Goal: Complete application form: Complete application form

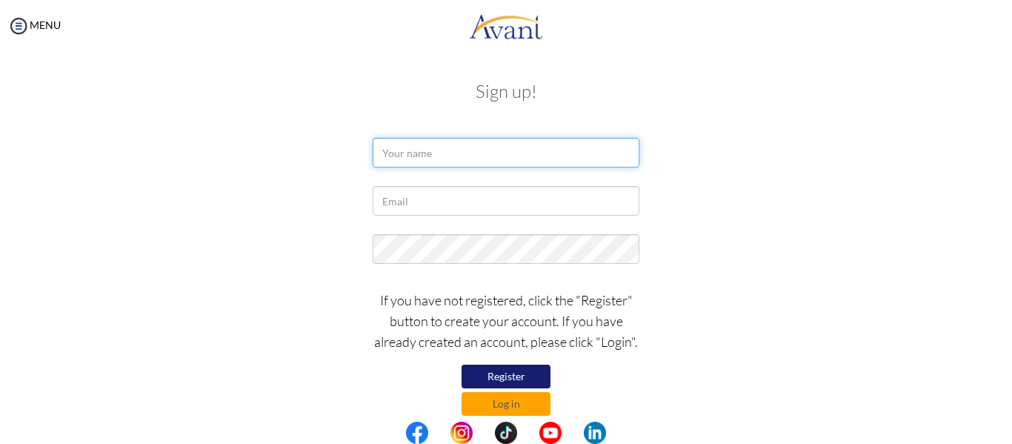
click at [427, 156] on input "text" at bounding box center [506, 153] width 267 height 30
type input "[PERSON_NAME]"
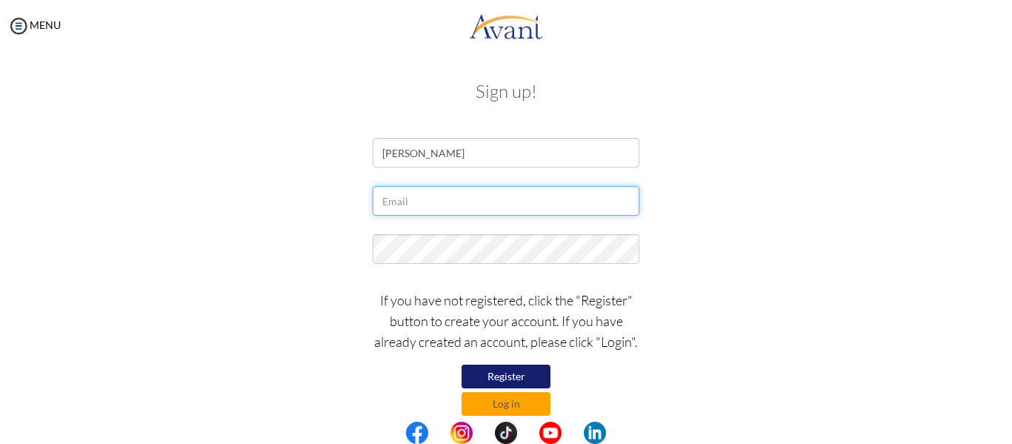
click at [410, 204] on input "text" at bounding box center [506, 201] width 267 height 30
type input "[EMAIL_ADDRESS][DOMAIN_NAME]"
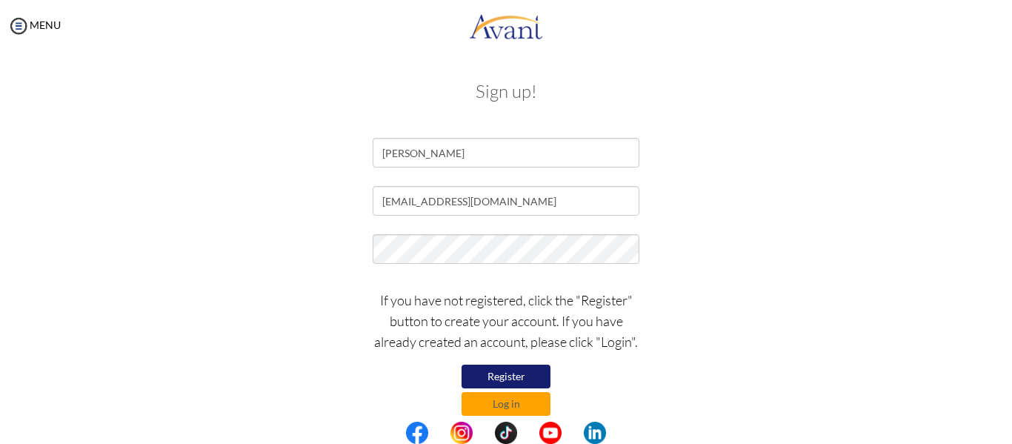
click at [498, 378] on button "Register" at bounding box center [505, 376] width 89 height 24
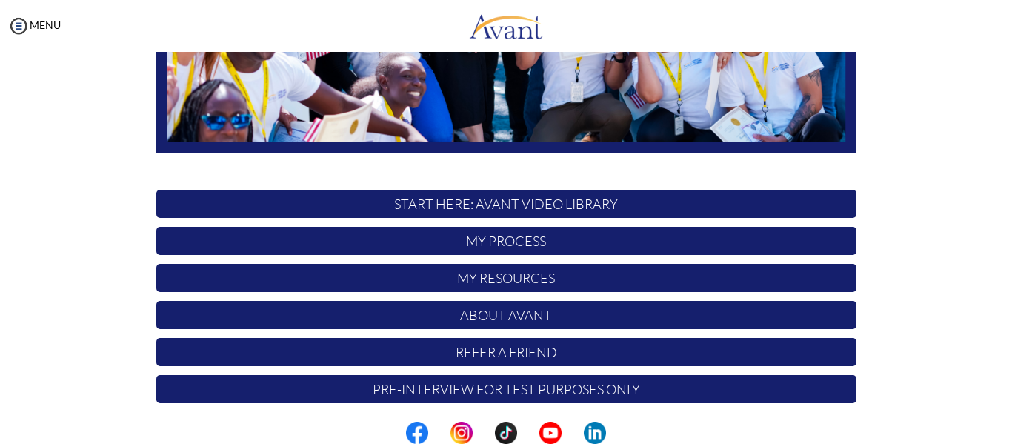
scroll to position [373, 0]
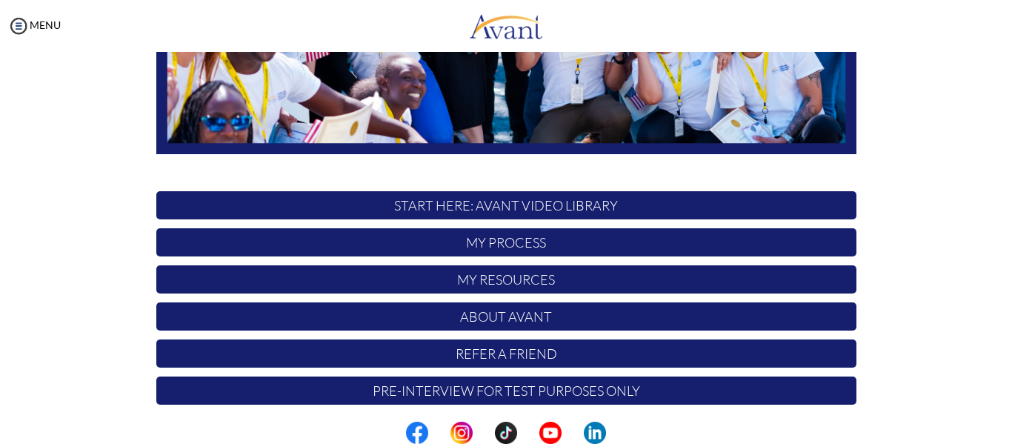
click at [547, 238] on p "My Process" at bounding box center [506, 242] width 700 height 28
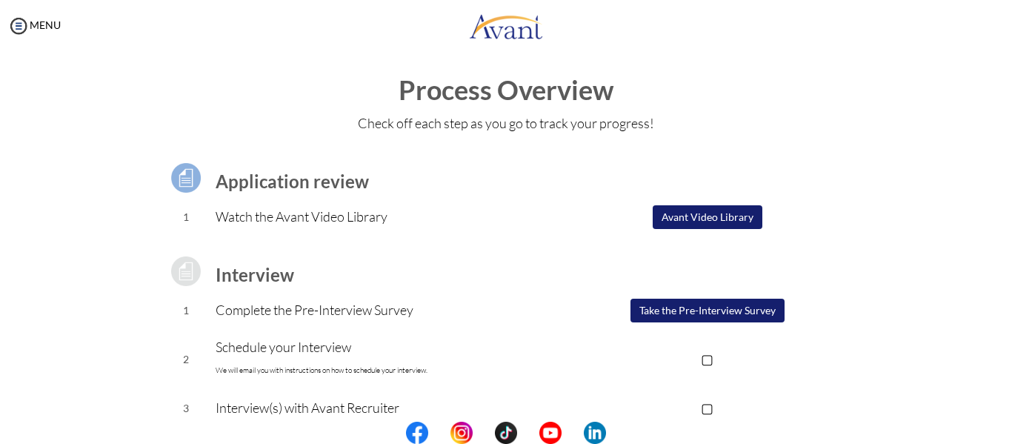
scroll to position [4, 0]
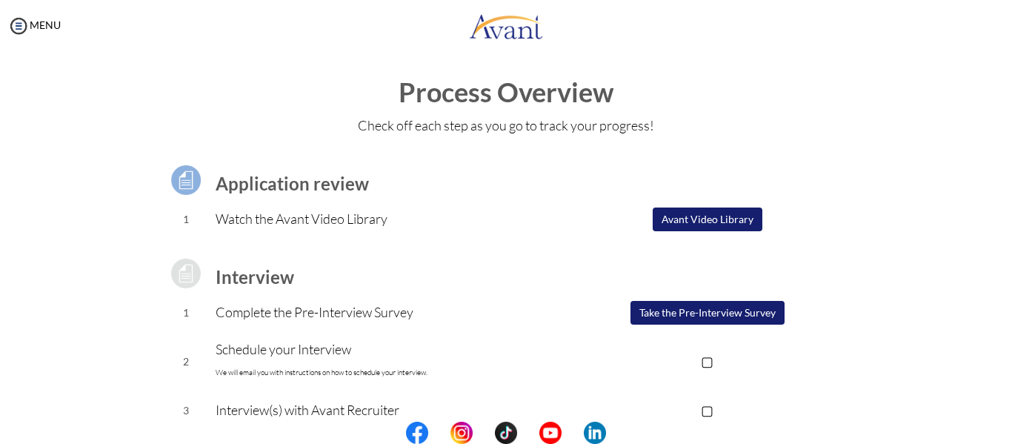
click at [679, 223] on button "Avant Video Library" at bounding box center [708, 219] width 110 height 24
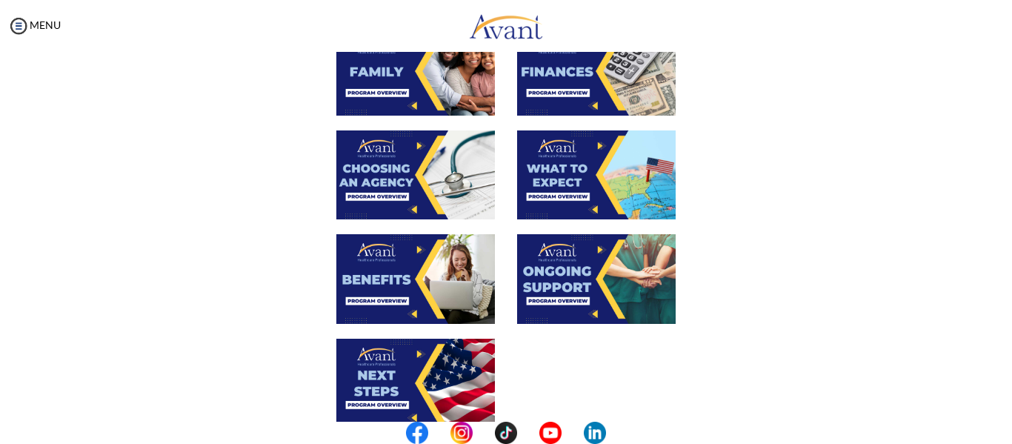
scroll to position [422, 0]
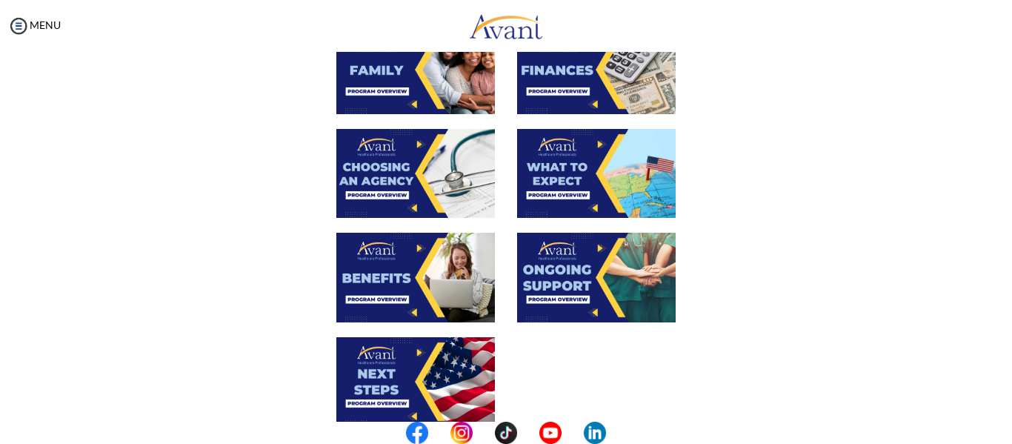
click at [562, 206] on img at bounding box center [596, 173] width 159 height 89
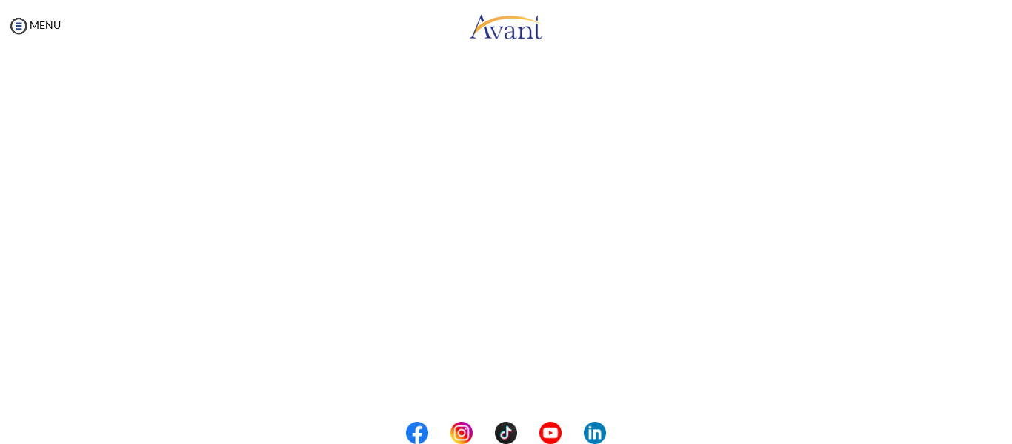
scroll to position [247, 0]
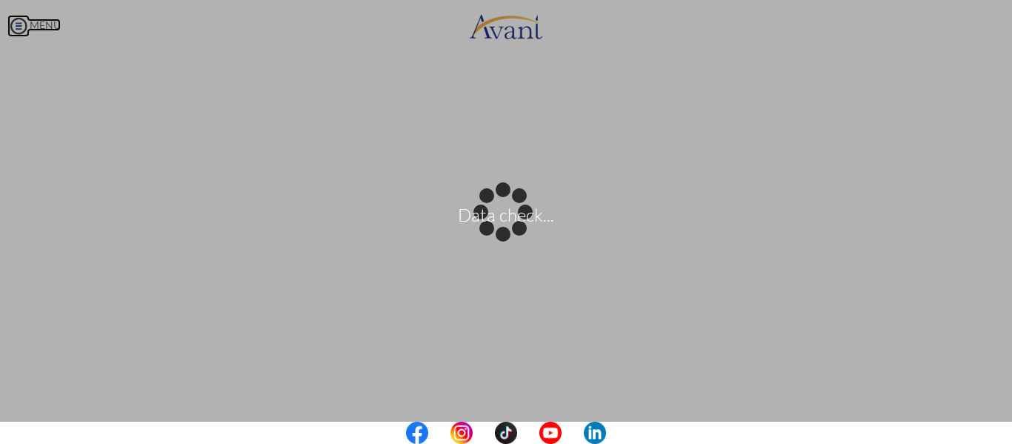
click at [18, 19] on body "Data check... Maintenance break. Please come back in 2 hours. MENU My Status Wh…" at bounding box center [506, 222] width 1012 height 444
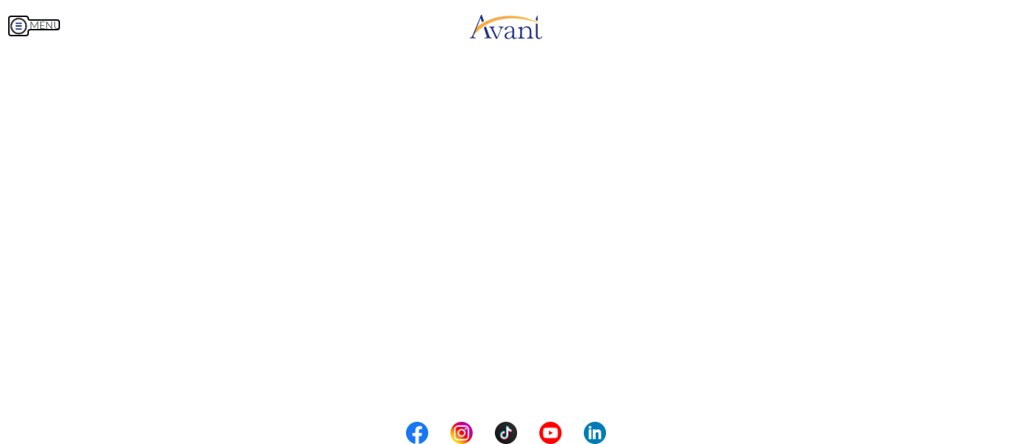
click at [22, 27] on img at bounding box center [18, 26] width 22 height 22
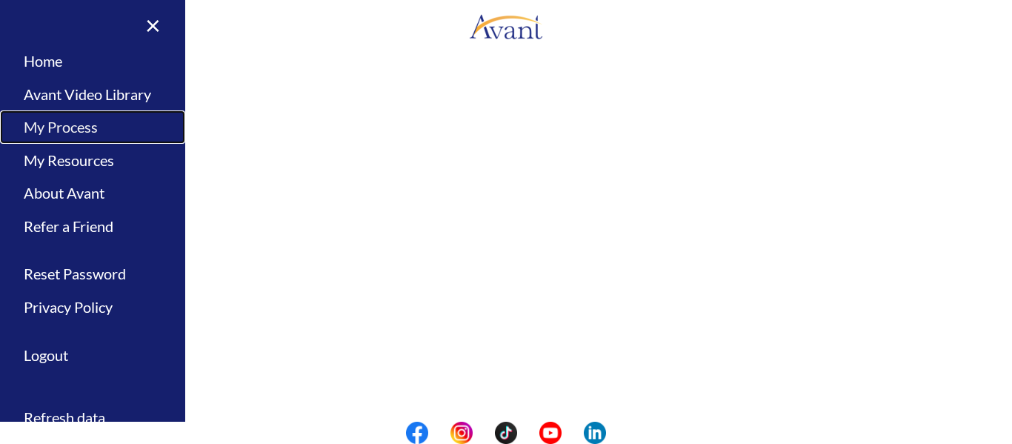
click at [54, 118] on link "My Process" at bounding box center [92, 126] width 185 height 33
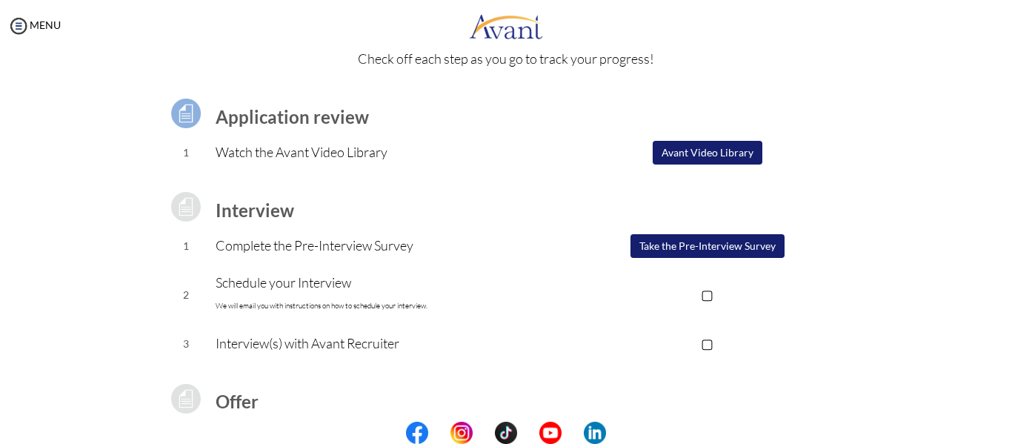
scroll to position [71, 0]
click at [676, 251] on button "Take the Pre-Interview Survey" at bounding box center [707, 245] width 154 height 24
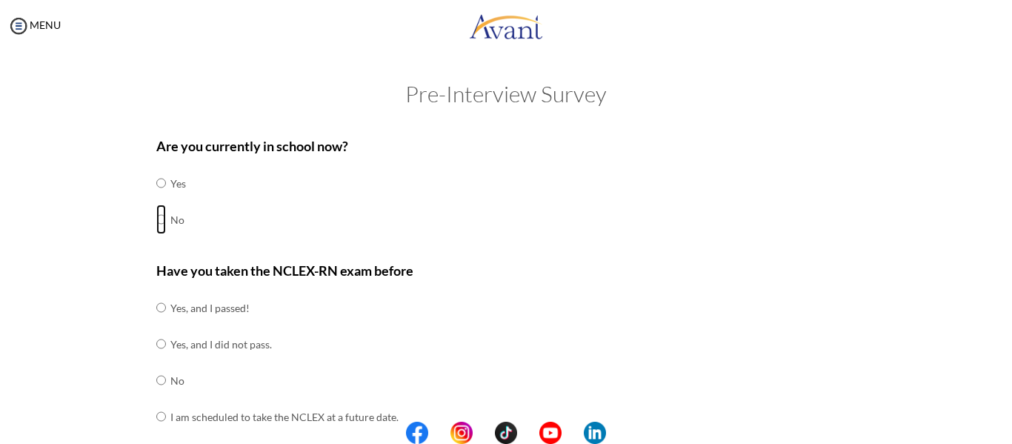
click at [156, 198] on input "radio" at bounding box center [161, 183] width 10 height 30
radio input "true"
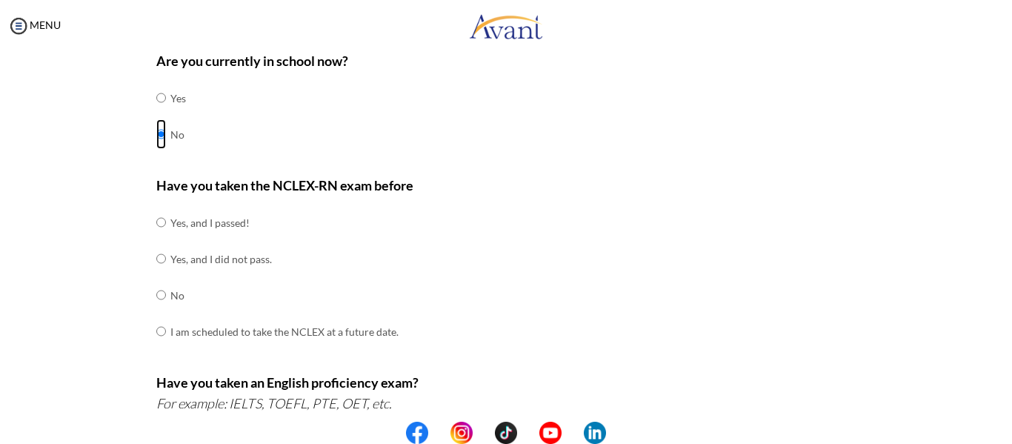
scroll to position [87, 0]
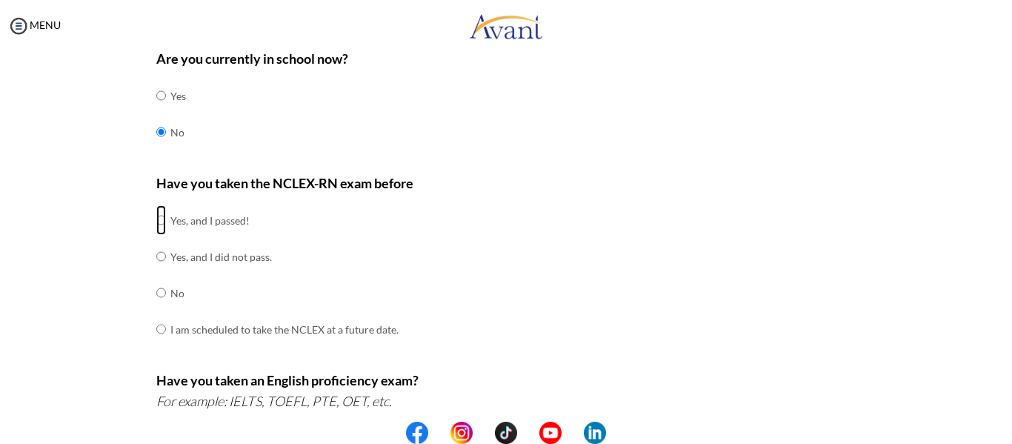
click at [157, 223] on input "radio" at bounding box center [161, 220] width 10 height 30
radio input "true"
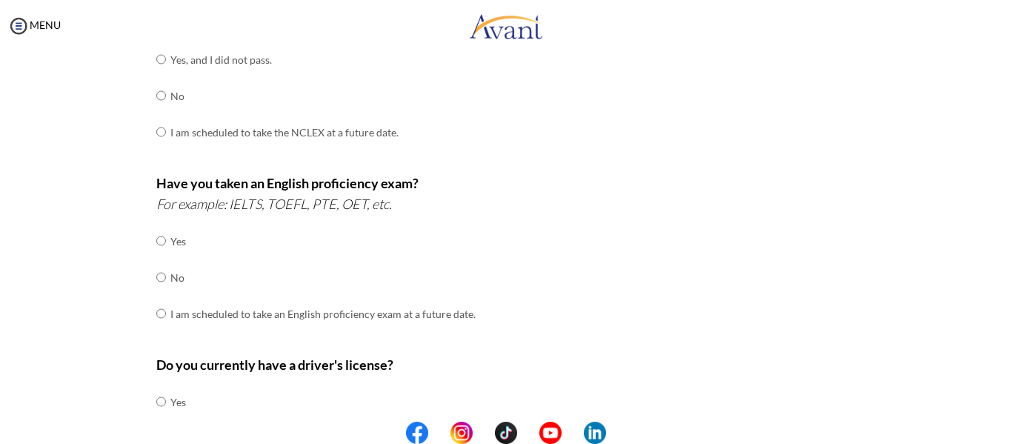
scroll to position [286, 0]
click at [156, 254] on input "radio" at bounding box center [161, 239] width 10 height 30
radio input "true"
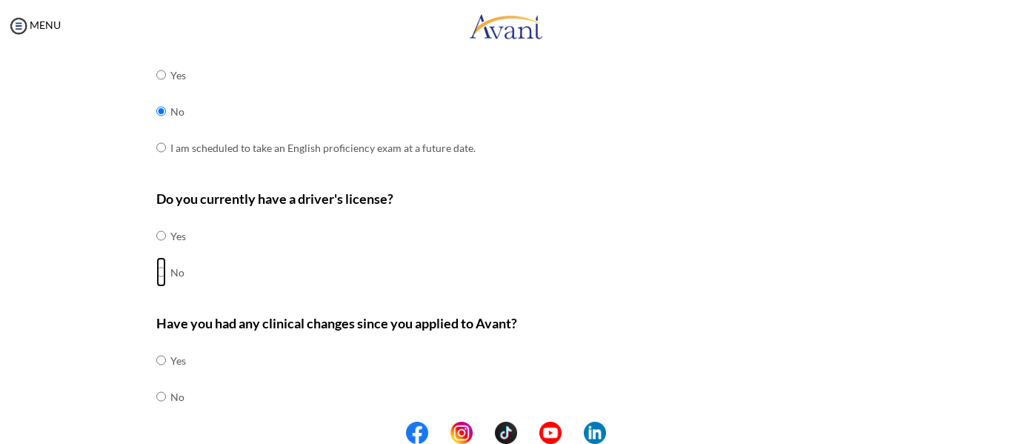
click at [156, 250] on input "radio" at bounding box center [161, 236] width 10 height 30
radio input "true"
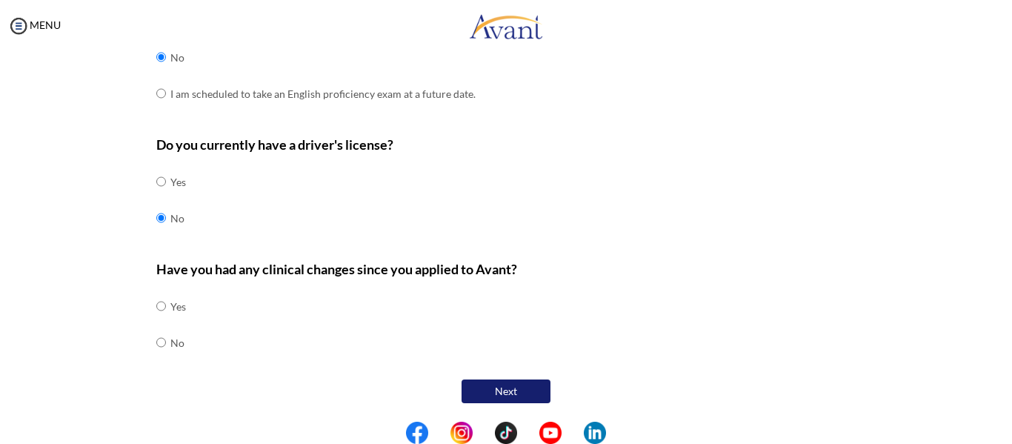
click at [145, 348] on div "Are you currently in school now? Yes No Have you taken the NCLEX-RN exam before…" at bounding box center [506, 15] width 722 height 783
click at [156, 321] on input "radio" at bounding box center [161, 306] width 10 height 30
radio input "true"
click at [476, 395] on button "Next" at bounding box center [505, 391] width 89 height 24
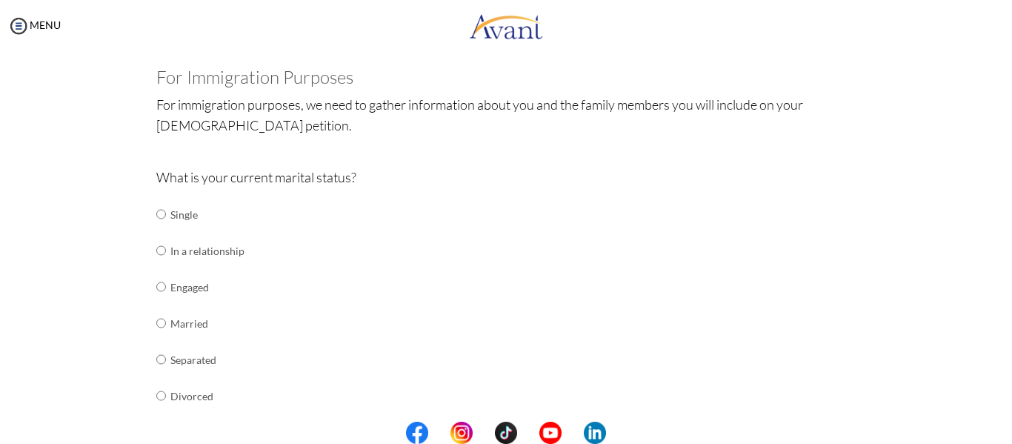
scroll to position [96, 0]
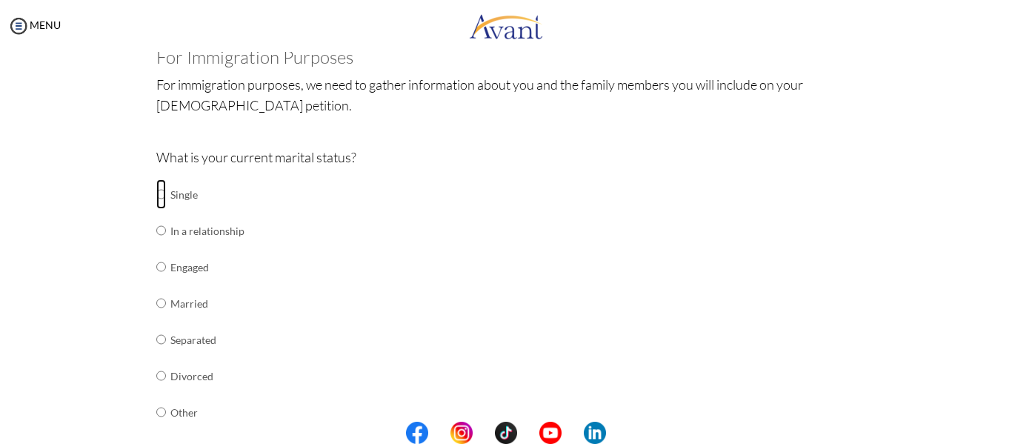
click at [156, 199] on input "radio" at bounding box center [161, 194] width 10 height 30
radio input "true"
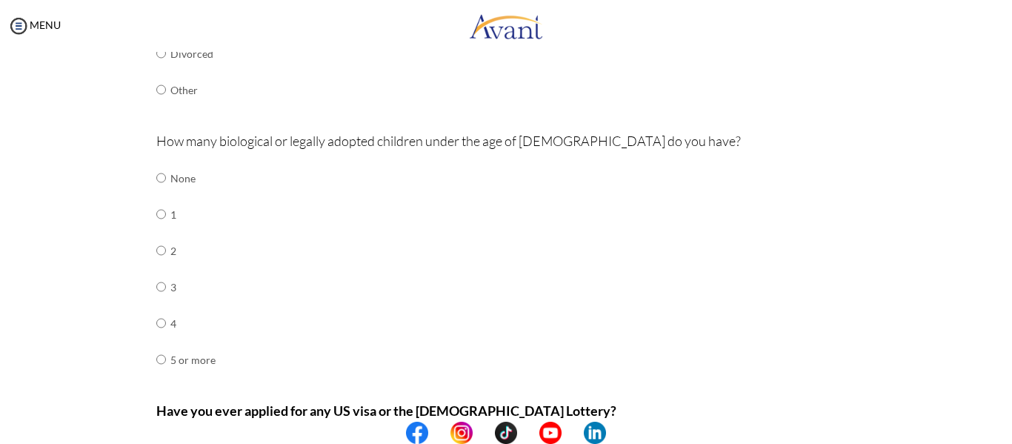
scroll to position [418, 0]
click at [156, 173] on input "radio" at bounding box center [161, 178] width 10 height 30
radio input "true"
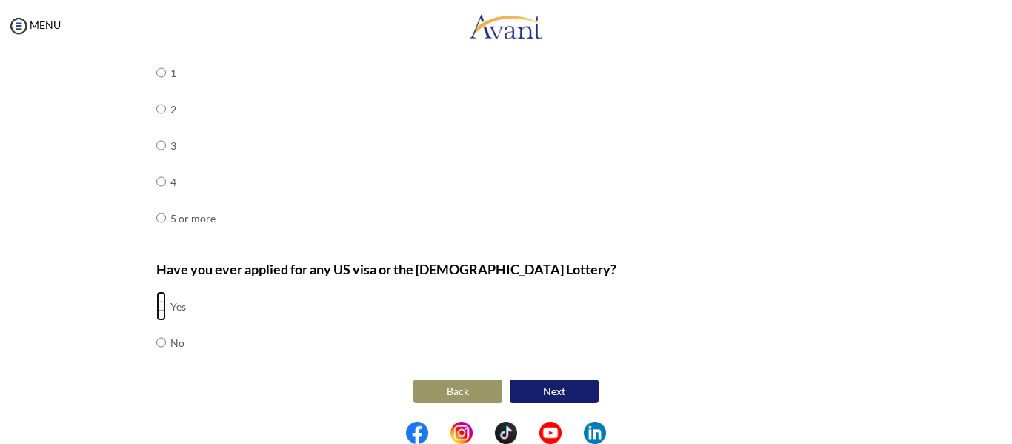
click at [157, 303] on input "radio" at bounding box center [161, 306] width 10 height 30
radio input "true"
click at [553, 386] on button "Next" at bounding box center [554, 391] width 89 height 24
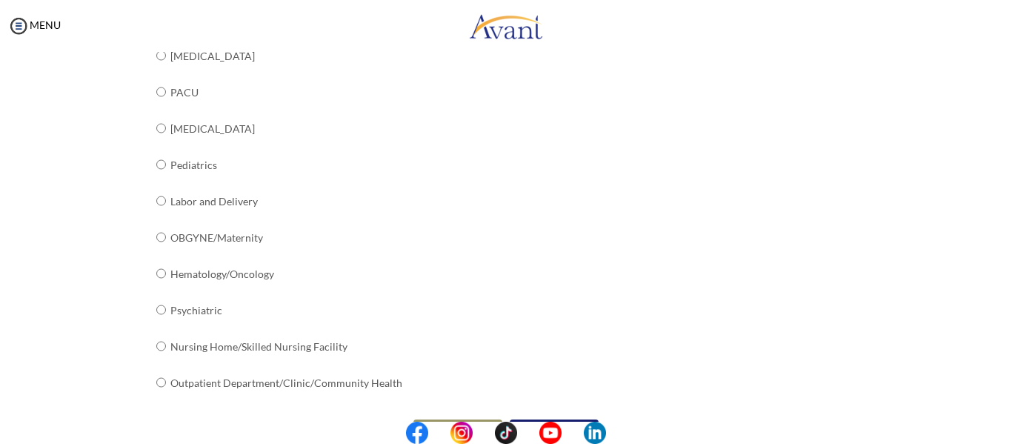
scroll to position [592, 0]
radio input "true"
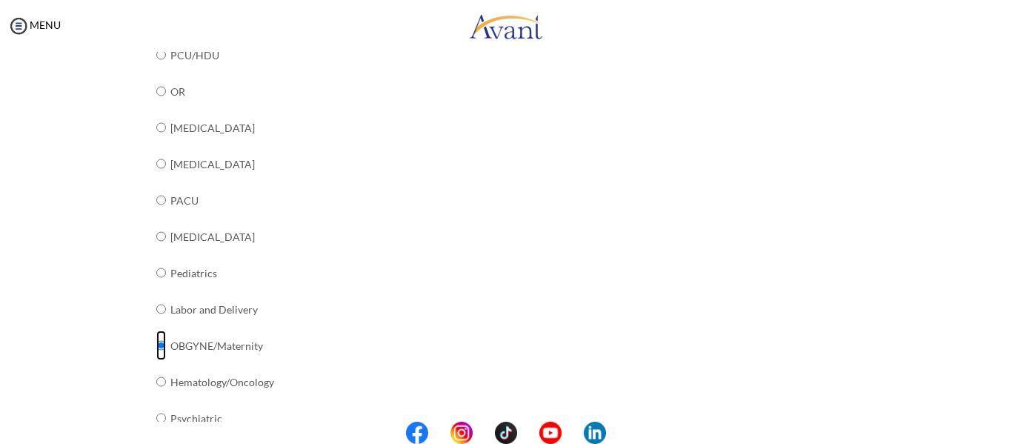
scroll to position [480, 0]
radio input "true"
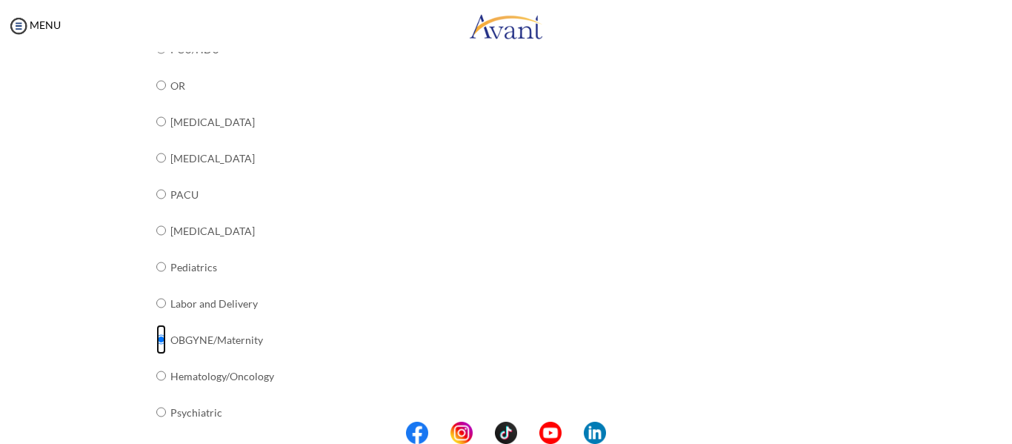
scroll to position [631, 0]
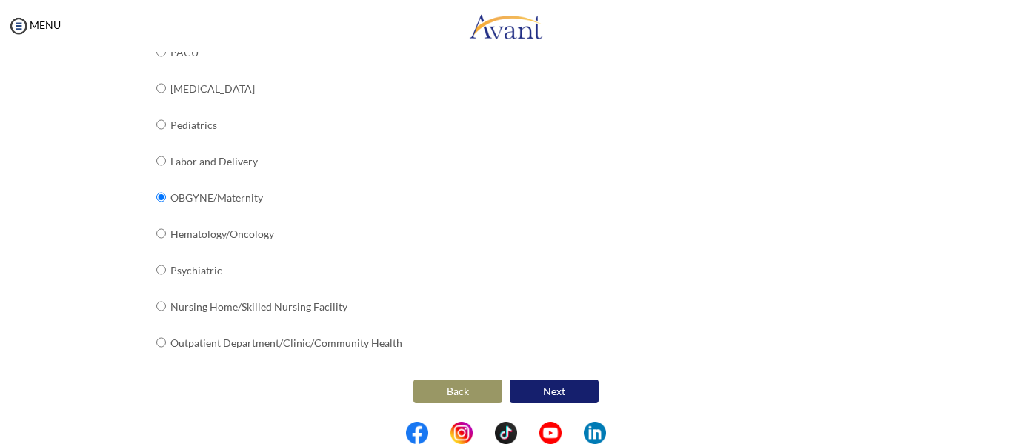
click at [548, 388] on button "Next" at bounding box center [554, 391] width 89 height 24
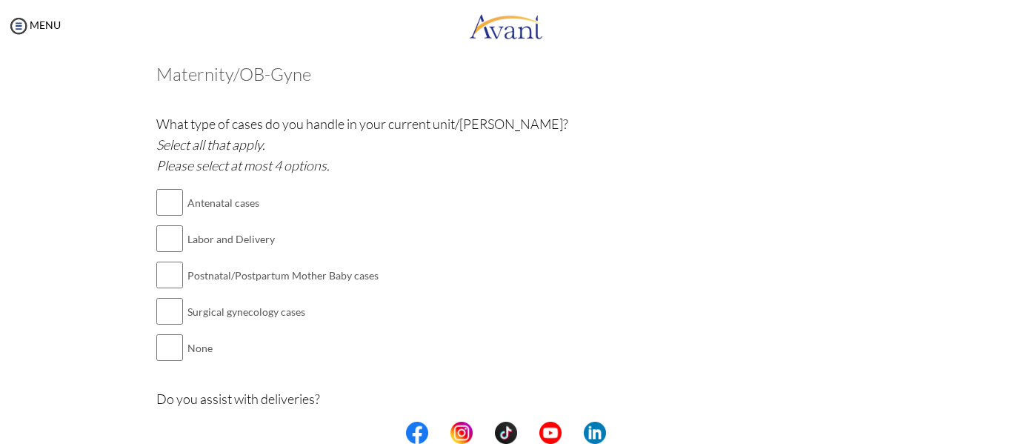
scroll to position [79, 0]
click at [167, 195] on input "checkbox" at bounding box center [169, 202] width 27 height 30
checkbox input "true"
click at [164, 313] on input "checkbox" at bounding box center [169, 311] width 27 height 30
checkbox input "true"
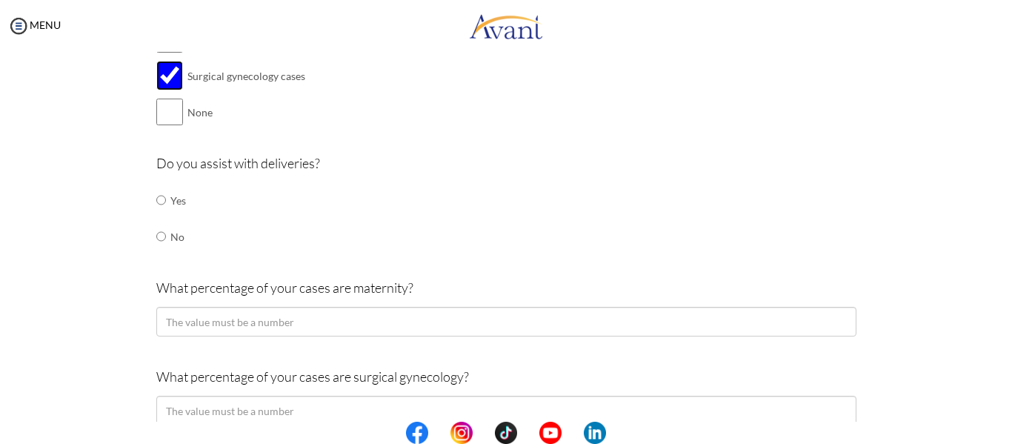
scroll to position [315, 0]
click at [156, 204] on input "radio" at bounding box center [161, 199] width 10 height 30
radio input "true"
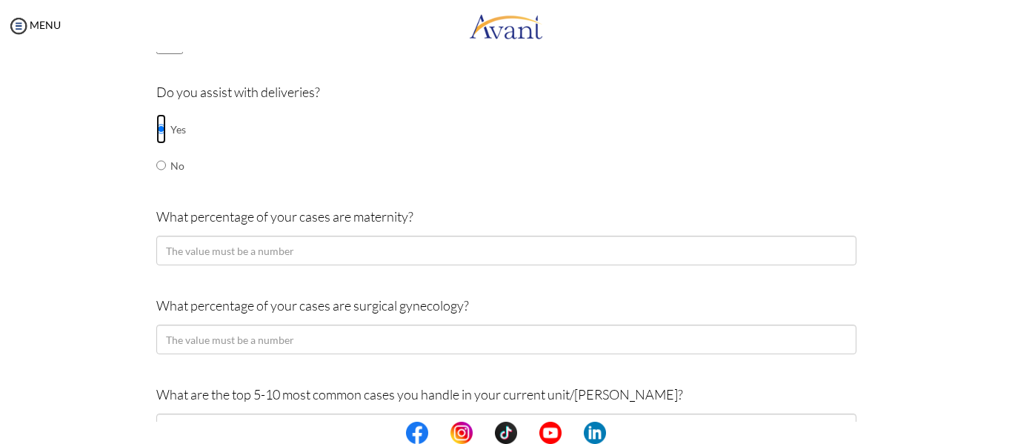
scroll to position [408, 0]
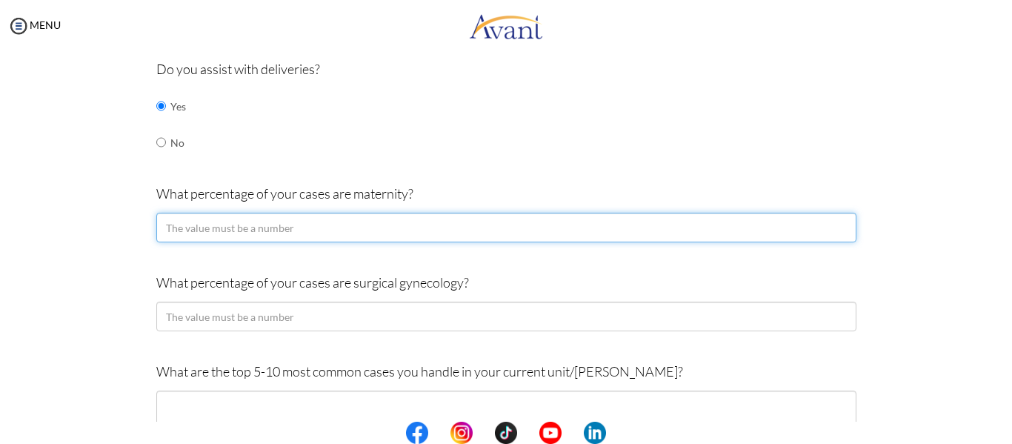
click at [179, 219] on input "number" at bounding box center [506, 228] width 700 height 30
type input "60"
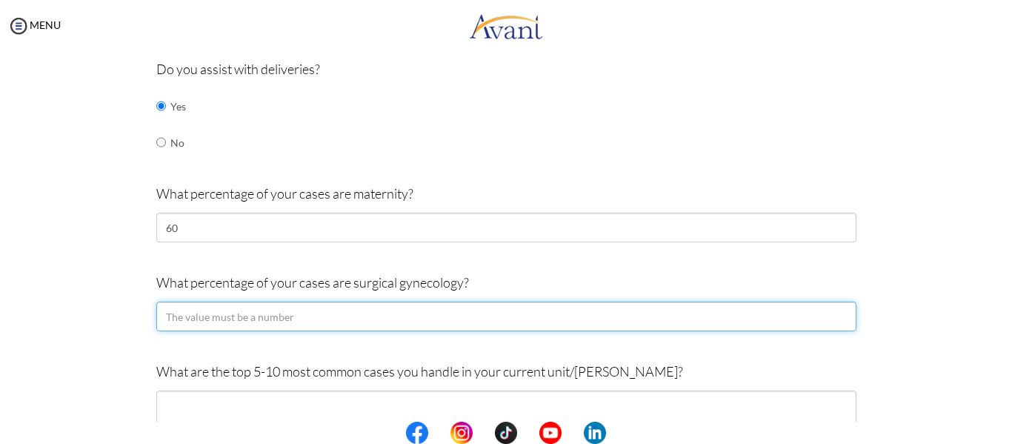
click at [316, 316] on input "number" at bounding box center [506, 316] width 700 height 30
type input "40"
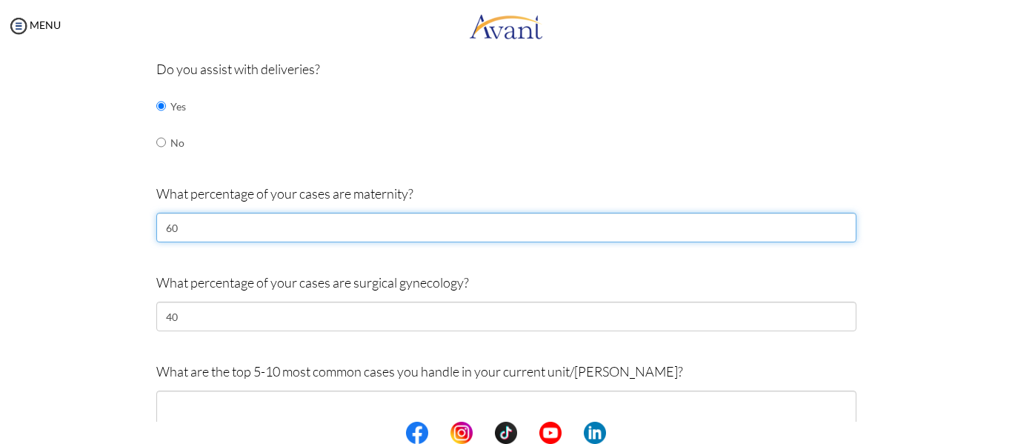
click at [284, 230] on input "60" at bounding box center [506, 228] width 700 height 30
type input "6"
type input "50"
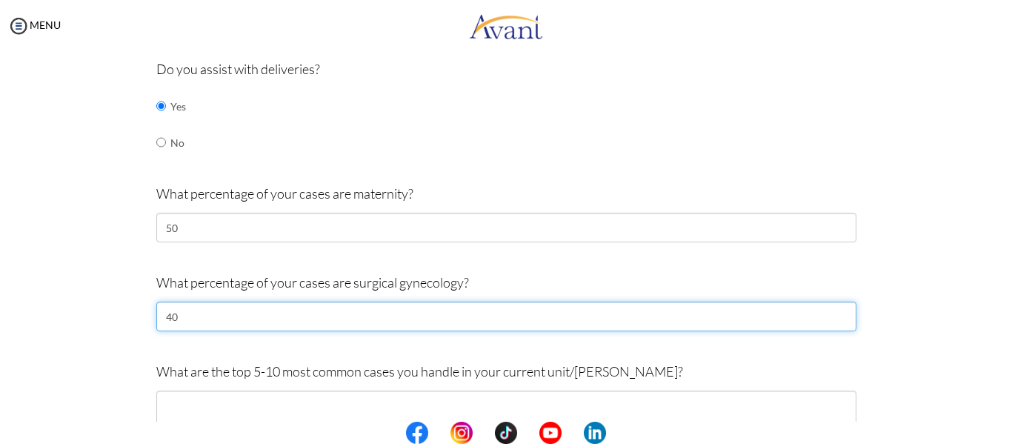
click at [207, 327] on input "40" at bounding box center [506, 316] width 700 height 30
type input "4"
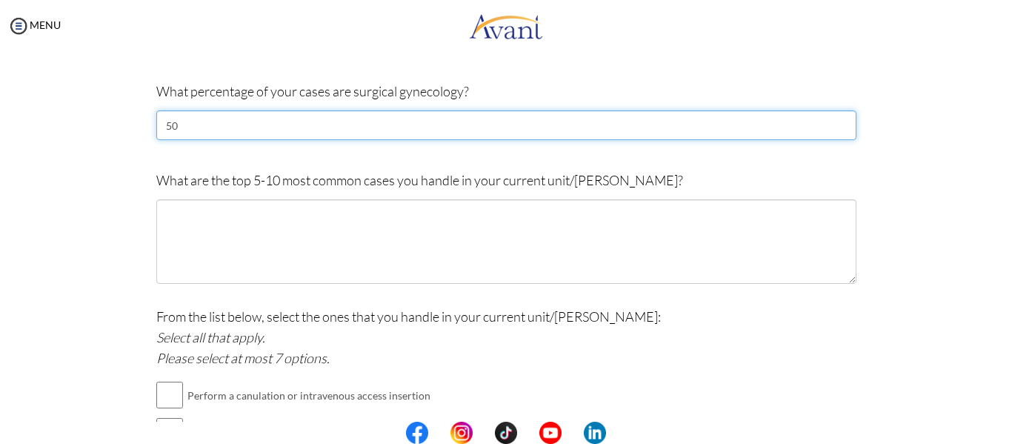
scroll to position [601, 0]
type input "50"
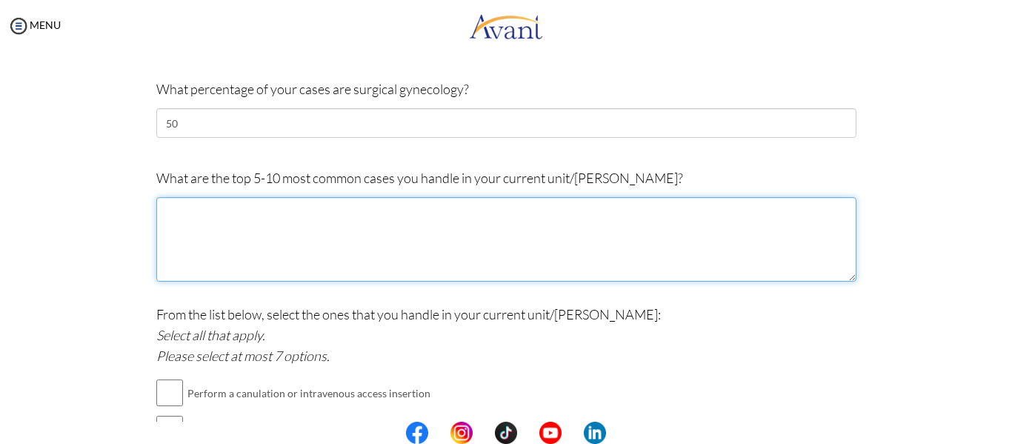
click at [219, 253] on textarea at bounding box center [506, 239] width 700 height 84
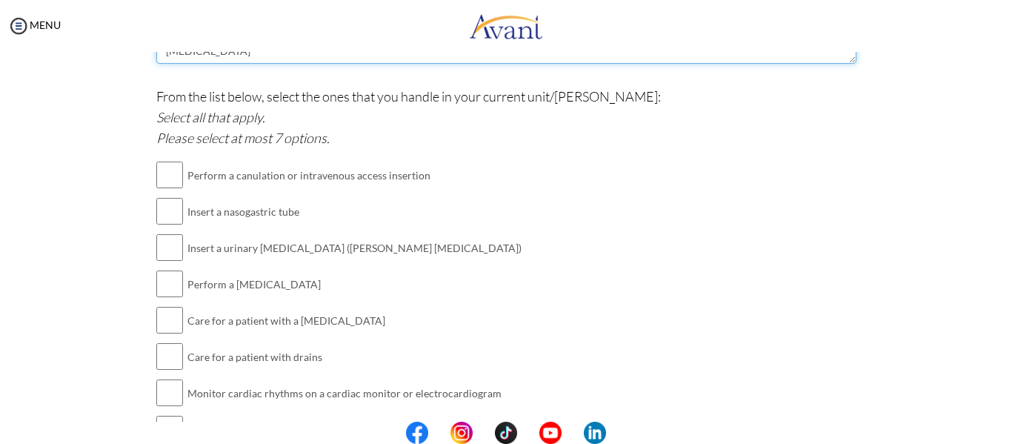
scroll to position [820, 0]
type textarea "Adnexal cyst Hyperemesis gravidarum Threatened abortion Gestational diabetes me…"
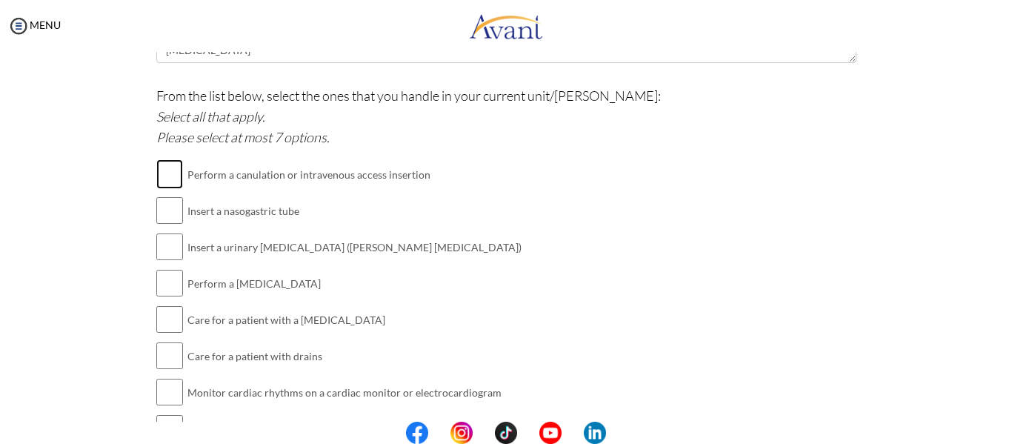
click at [164, 178] on input "checkbox" at bounding box center [169, 174] width 27 height 30
checkbox input "true"
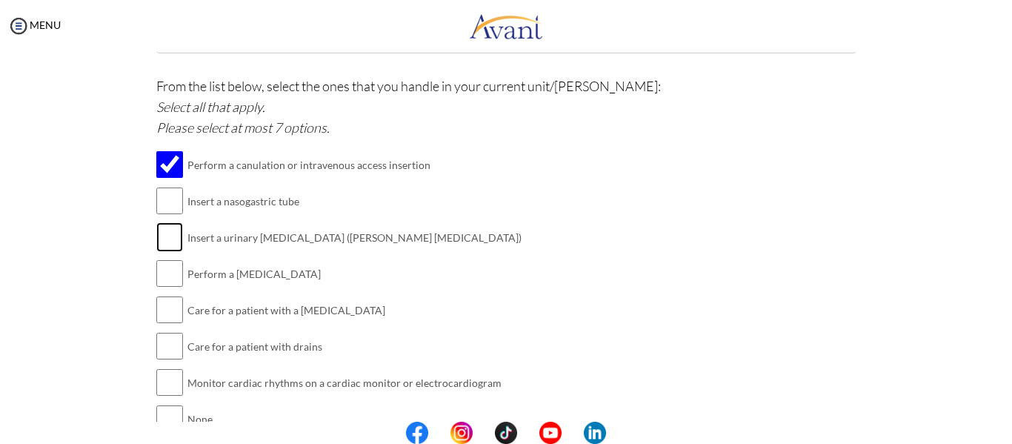
click at [165, 227] on input "checkbox" at bounding box center [169, 237] width 27 height 30
checkbox input "true"
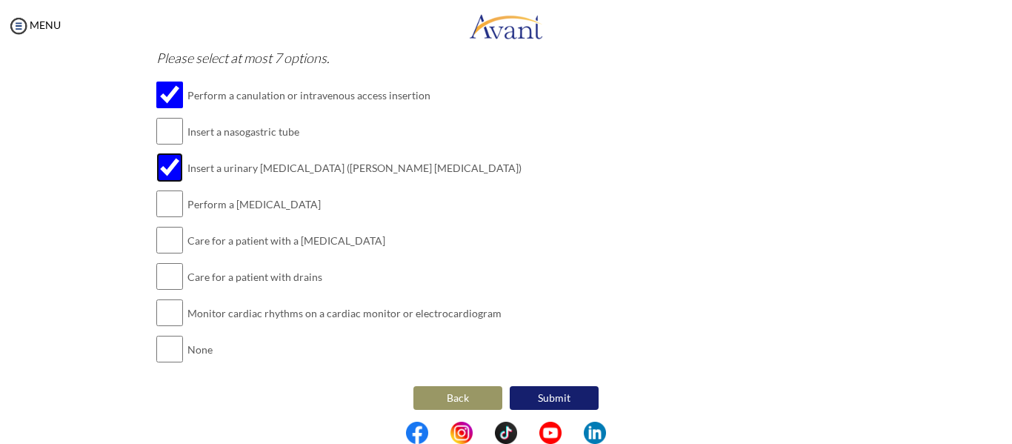
scroll to position [900, 0]
click at [164, 210] on input "checkbox" at bounding box center [169, 203] width 27 height 30
checkbox input "true"
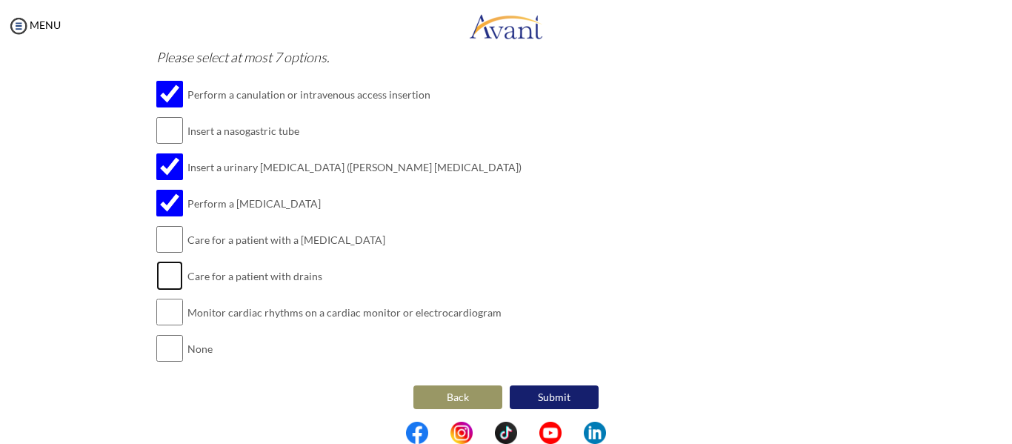
click at [163, 277] on input "checkbox" at bounding box center [169, 276] width 27 height 30
checkbox input "true"
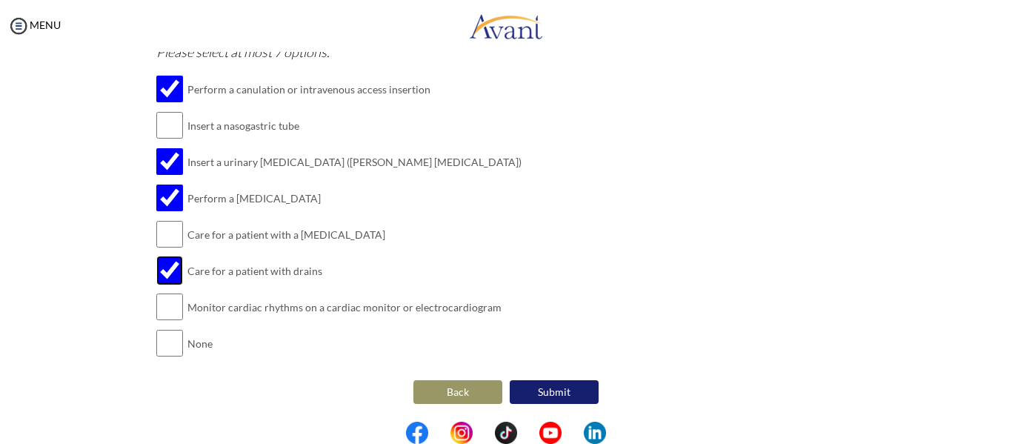
scroll to position [906, 0]
click at [169, 307] on input "checkbox" at bounding box center [169, 306] width 27 height 30
checkbox input "true"
click at [539, 390] on button "Submit" at bounding box center [554, 391] width 89 height 24
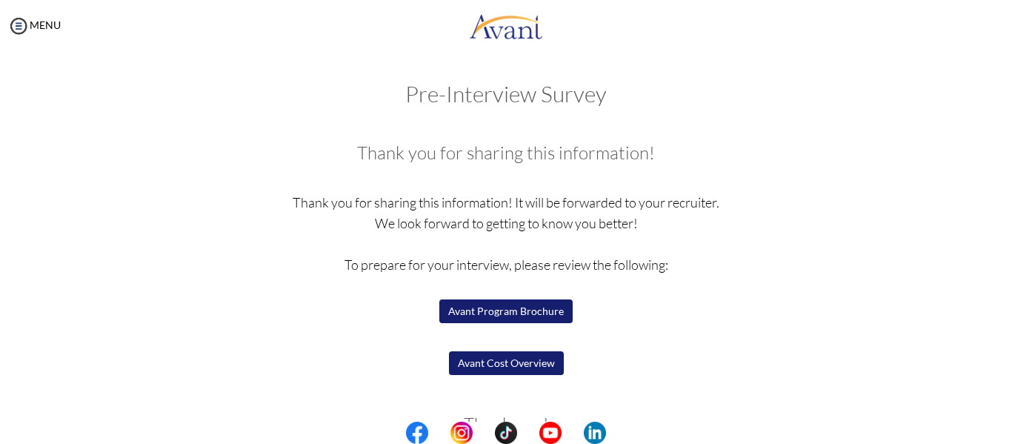
scroll to position [81, 0]
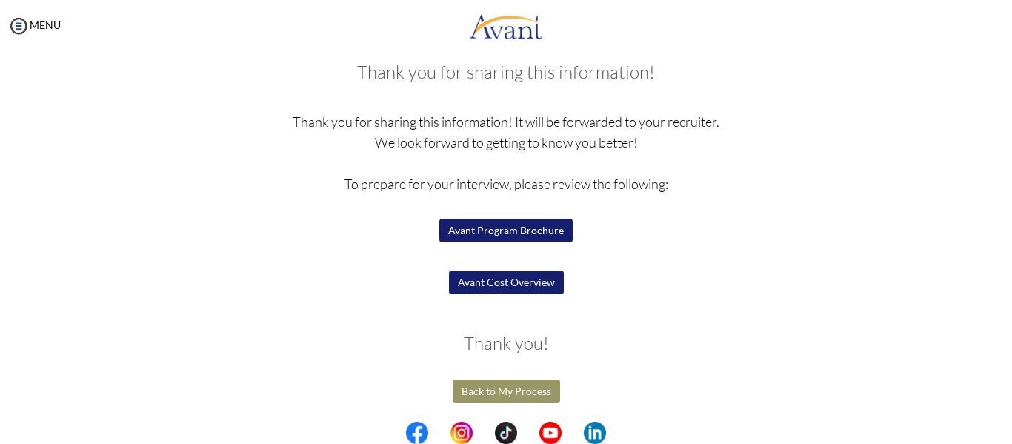
click at [522, 278] on button "Avant Cost Overview" at bounding box center [506, 282] width 115 height 24
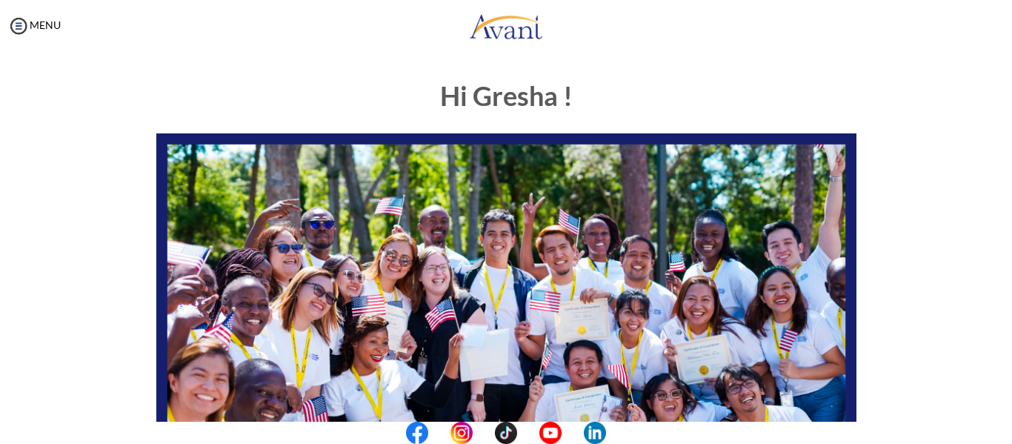
scroll to position [103, 0]
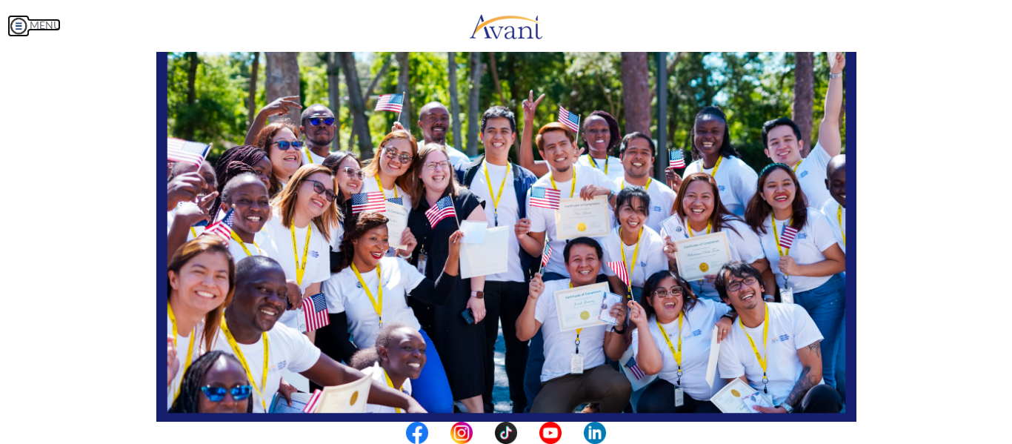
click at [24, 22] on img at bounding box center [18, 26] width 22 height 22
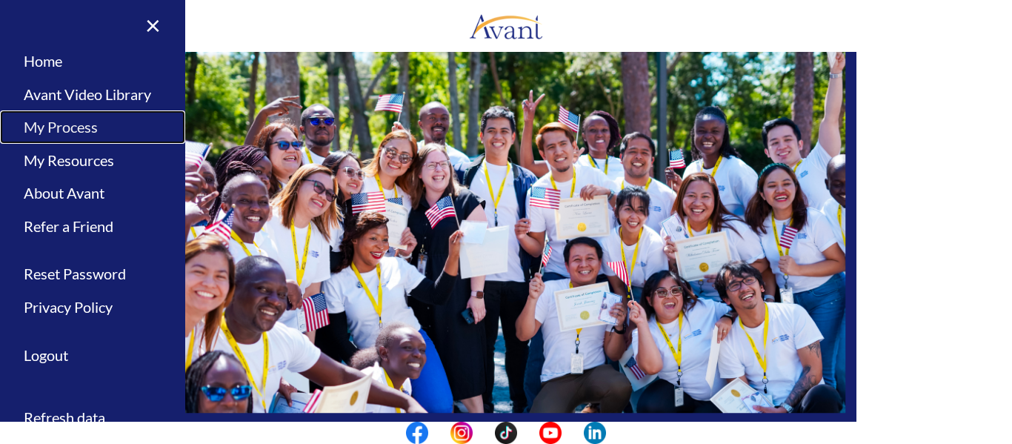
click at [67, 129] on link "My Process" at bounding box center [92, 126] width 185 height 33
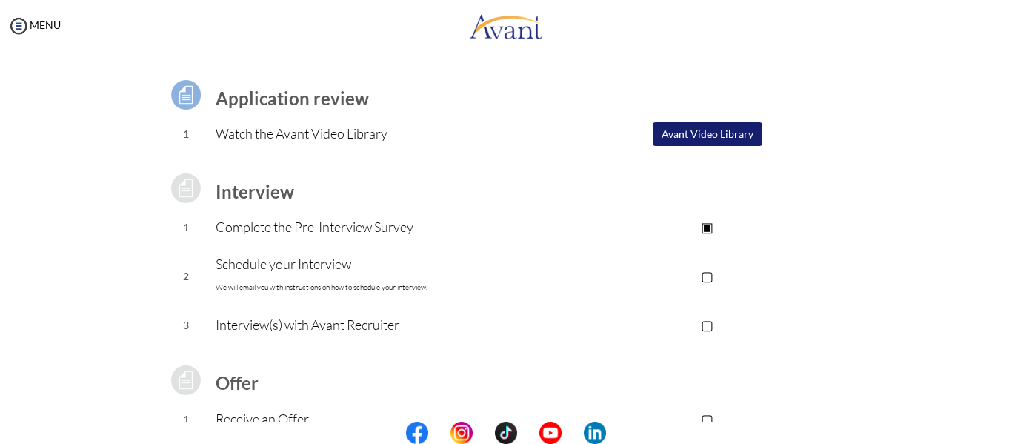
scroll to position [91, 0]
click at [657, 273] on p "▢" at bounding box center [706, 273] width 297 height 21
click at [304, 256] on p "Schedule your Interview We will email you with instructions on how to schedule …" at bounding box center [387, 273] width 343 height 44
click at [330, 274] on p "Schedule your Interview We will email you with instructions on how to schedule …" at bounding box center [387, 273] width 343 height 44
click at [297, 261] on p "Schedule your Interview We will email you with instructions on how to schedule …" at bounding box center [387, 273] width 343 height 44
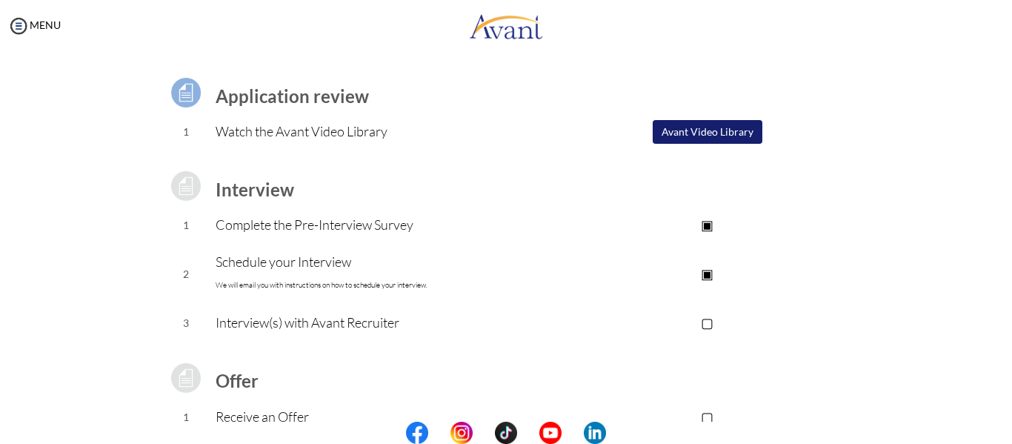
click at [376, 327] on p "Interview(s) with Avant Recruiter" at bounding box center [387, 322] width 343 height 21
click at [402, 328] on p "Interview(s) with Avant Recruiter" at bounding box center [387, 322] width 343 height 21
click at [360, 322] on p "Interview(s) with Avant Recruiter" at bounding box center [387, 322] width 343 height 21
click at [704, 321] on p "▢" at bounding box center [706, 322] width 297 height 21
click at [704, 321] on p "▣" at bounding box center [706, 322] width 297 height 21
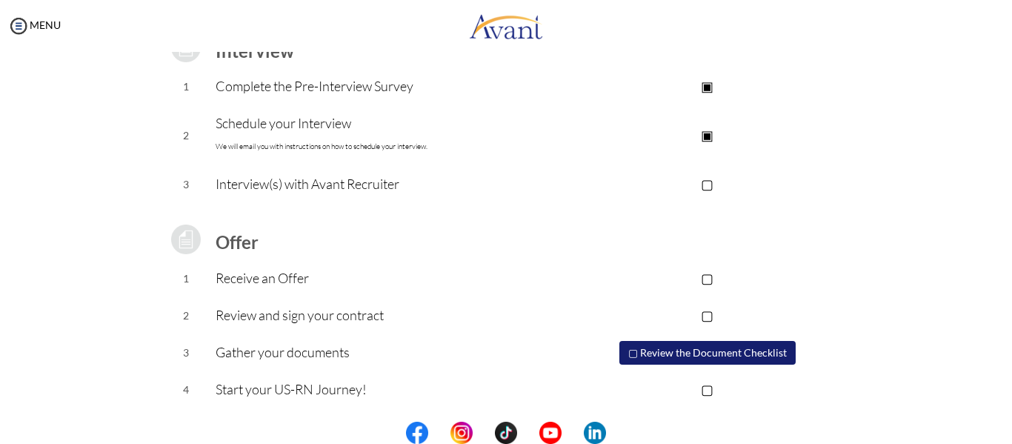
scroll to position [230, 0]
click at [716, 347] on button "▢ Review the Document Checklist" at bounding box center [707, 352] width 176 height 24
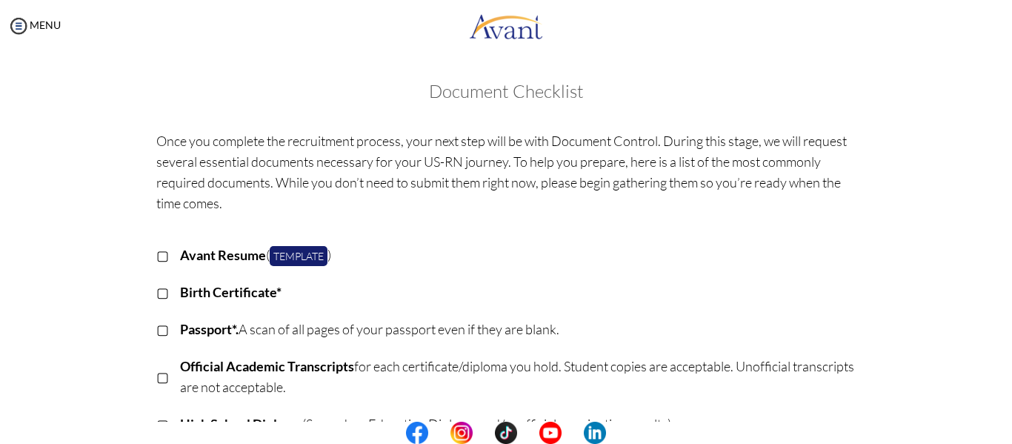
scroll to position [120, 0]
